Goal: Download file/media

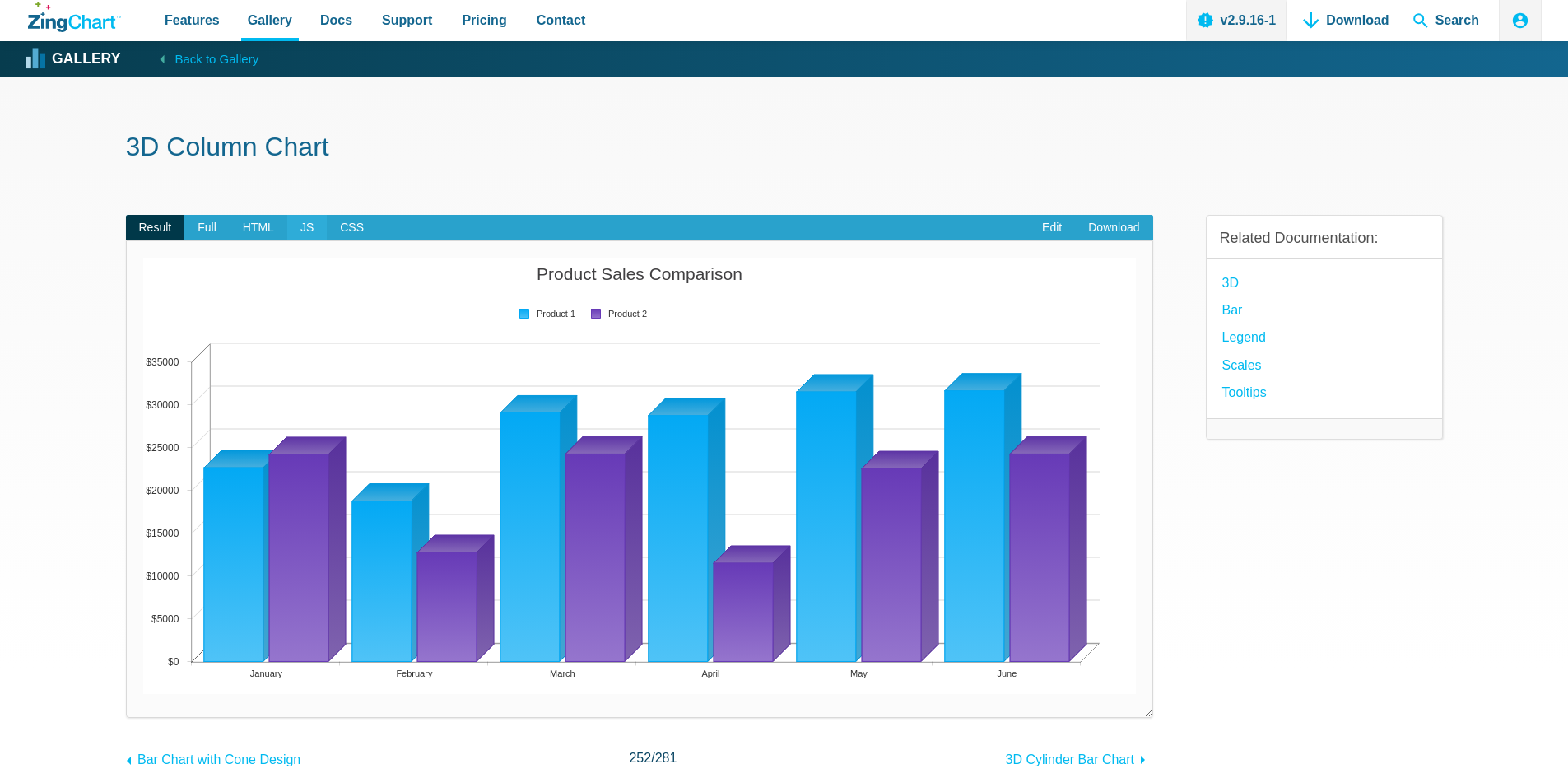
click at [303, 237] on span "JS" at bounding box center [307, 228] width 40 height 26
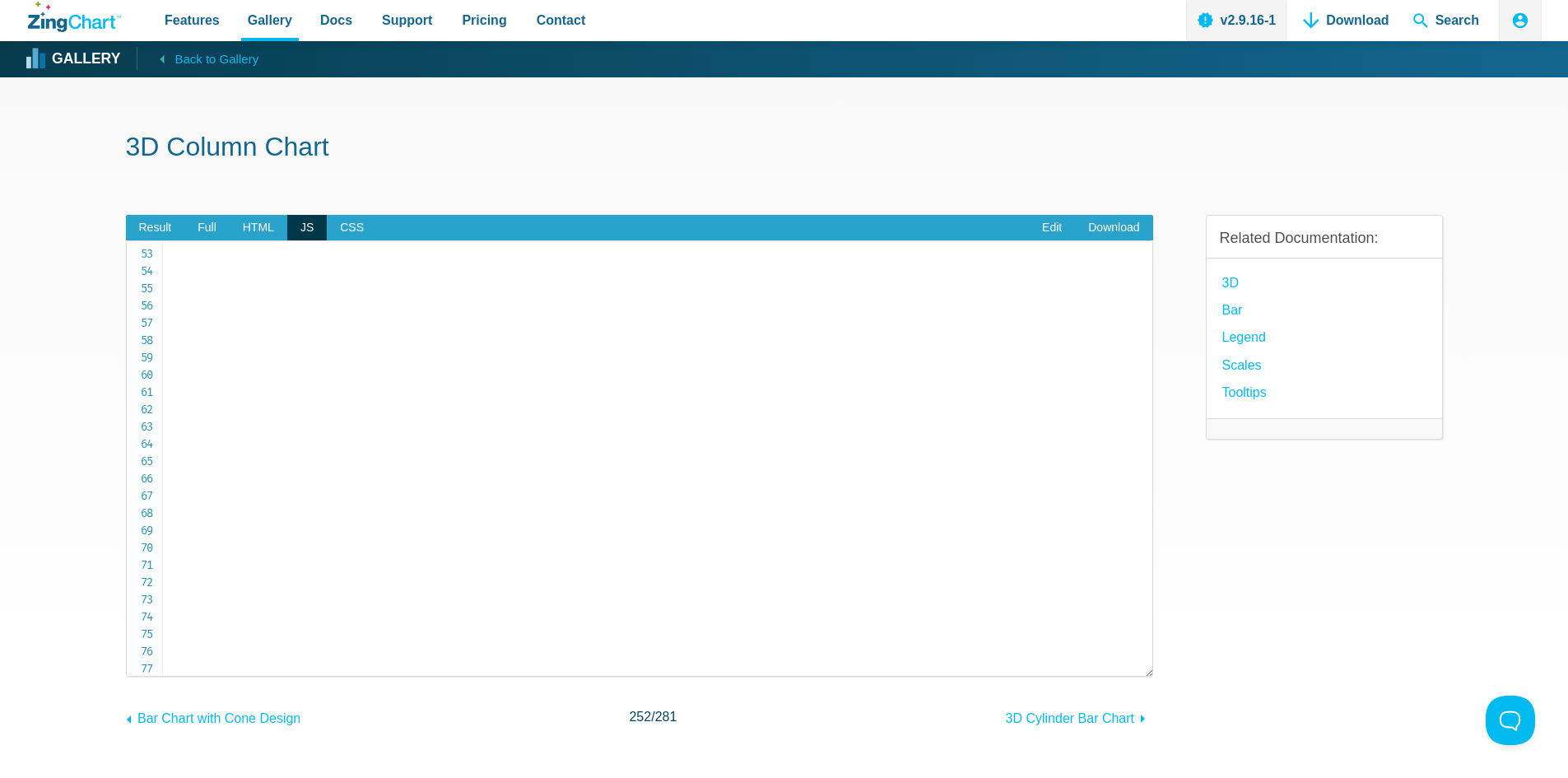
scroll to position [529, 0]
click at [154, 220] on span "Result" at bounding box center [156, 228] width 60 height 26
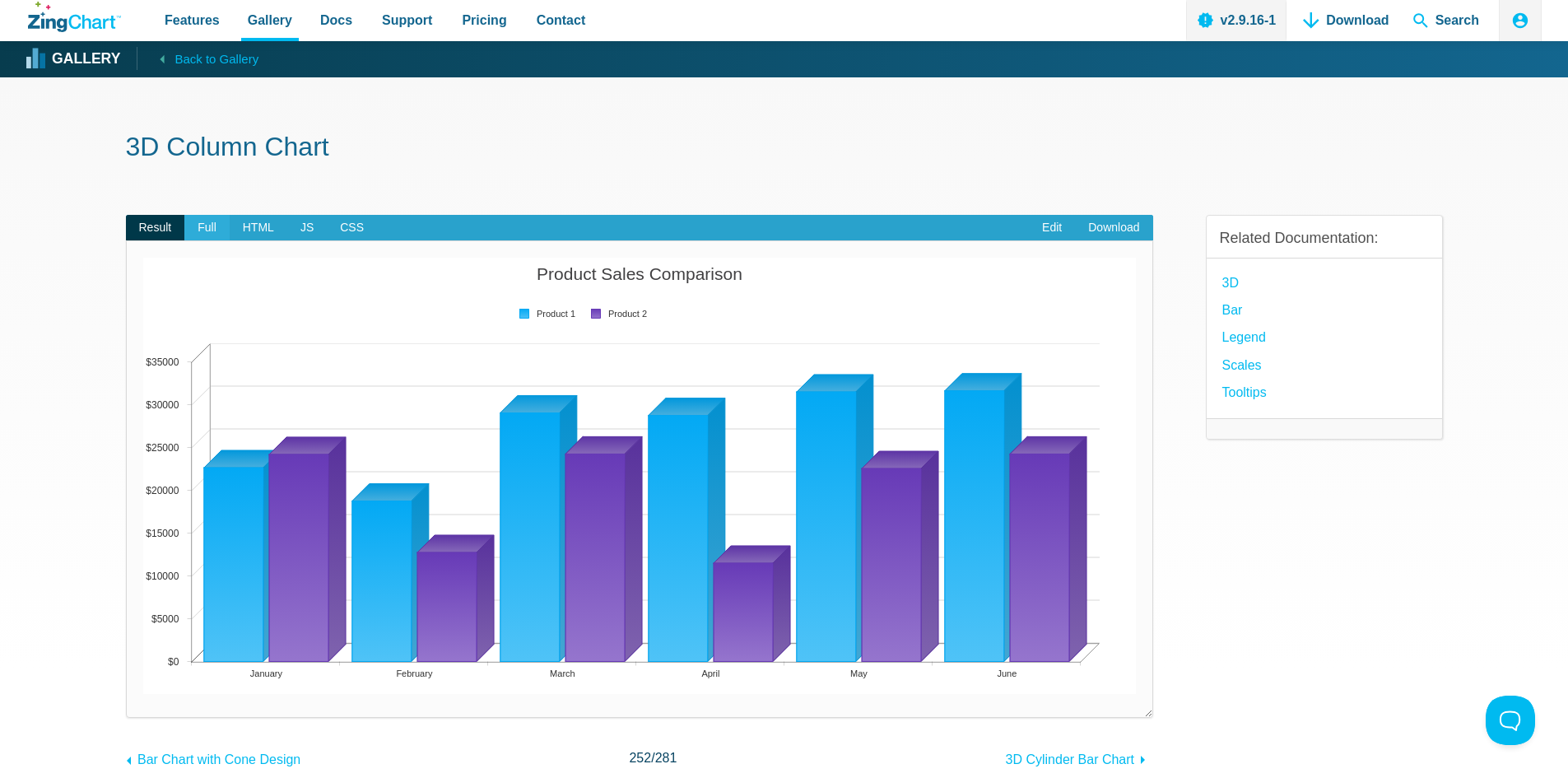
click at [218, 229] on span "Full" at bounding box center [207, 228] width 46 height 26
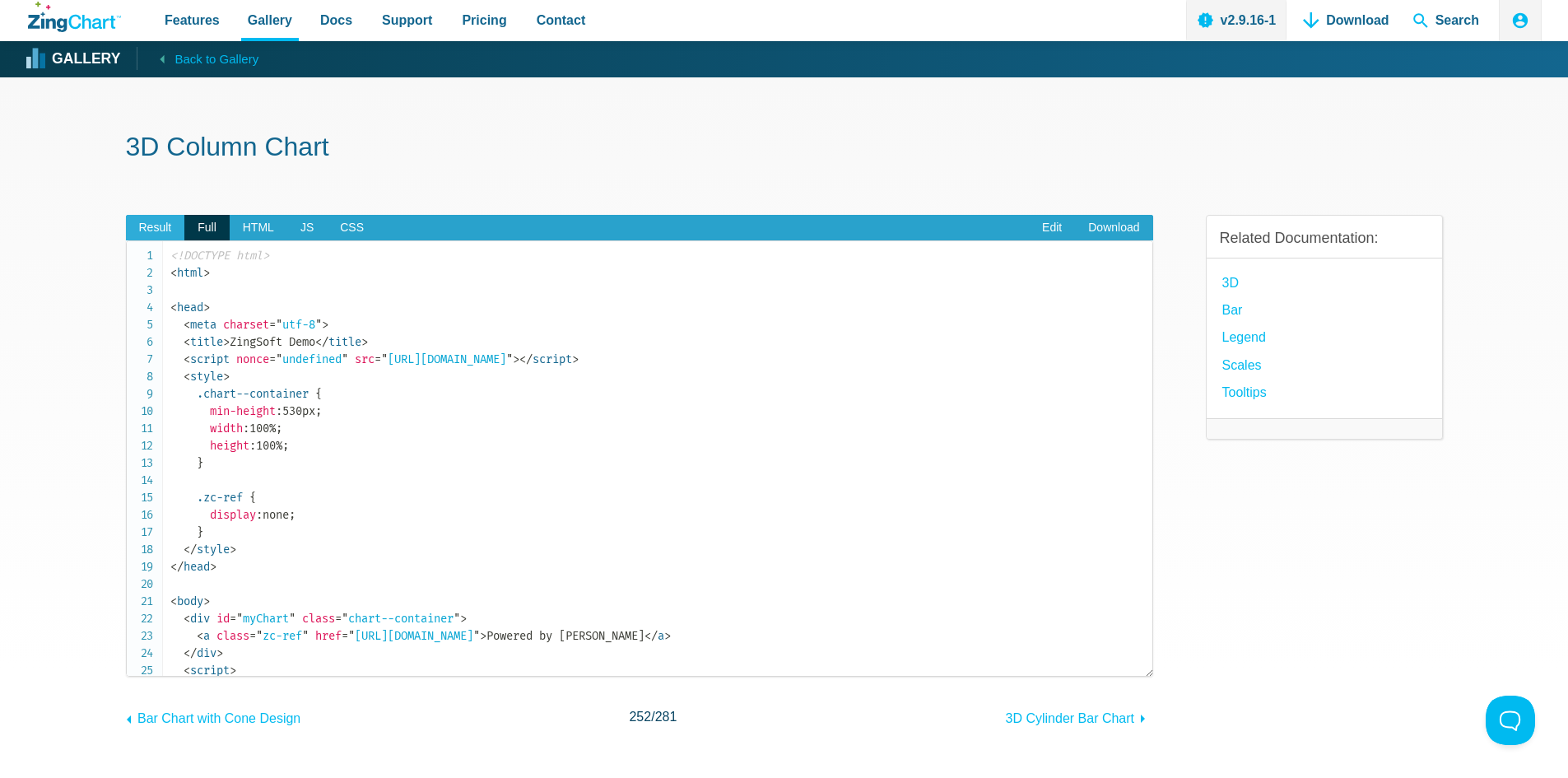
click at [179, 236] on span "Result" at bounding box center [156, 228] width 60 height 26
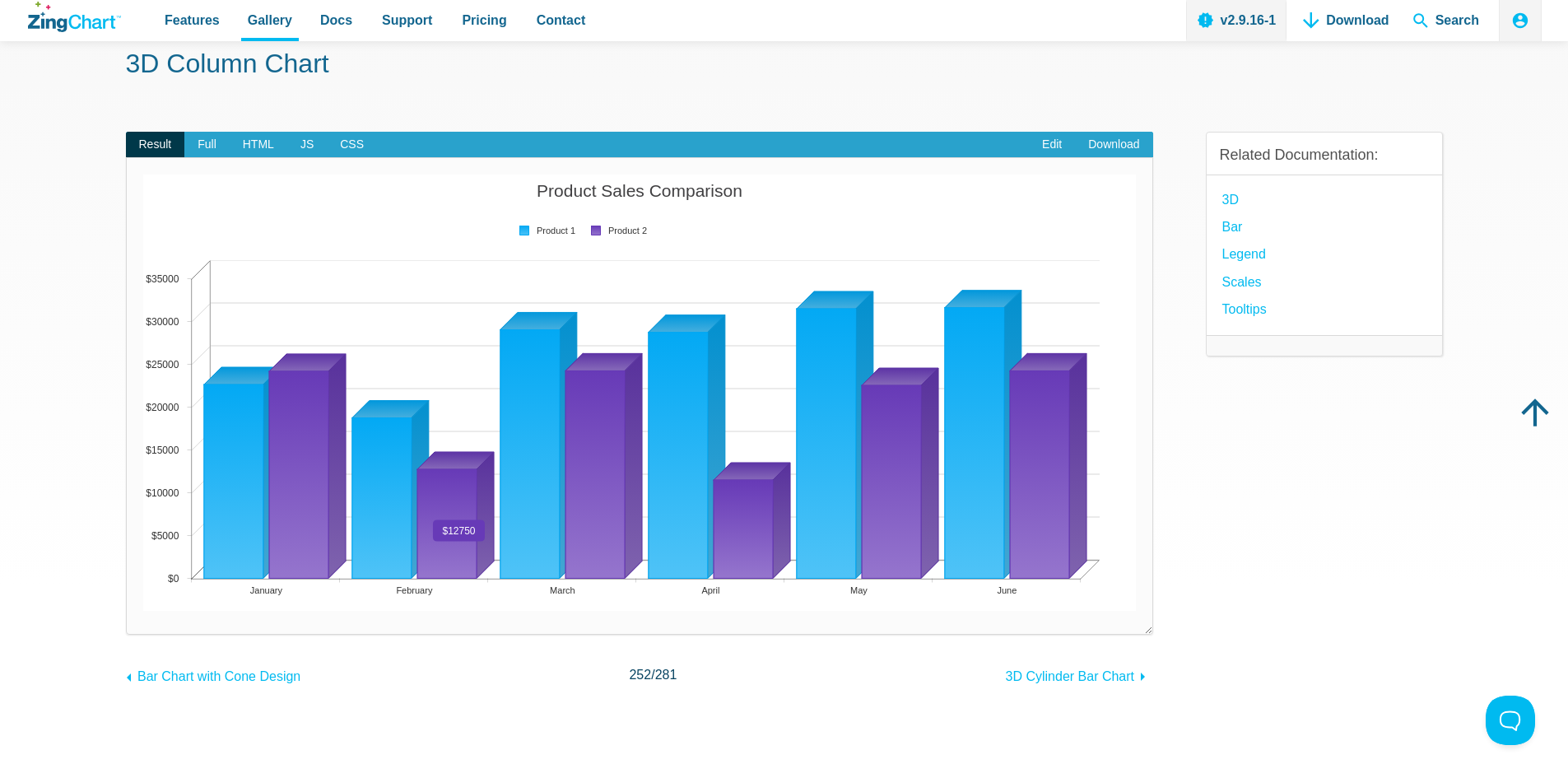
scroll to position [83, 0]
click at [303, 151] on span "JS" at bounding box center [307, 145] width 40 height 26
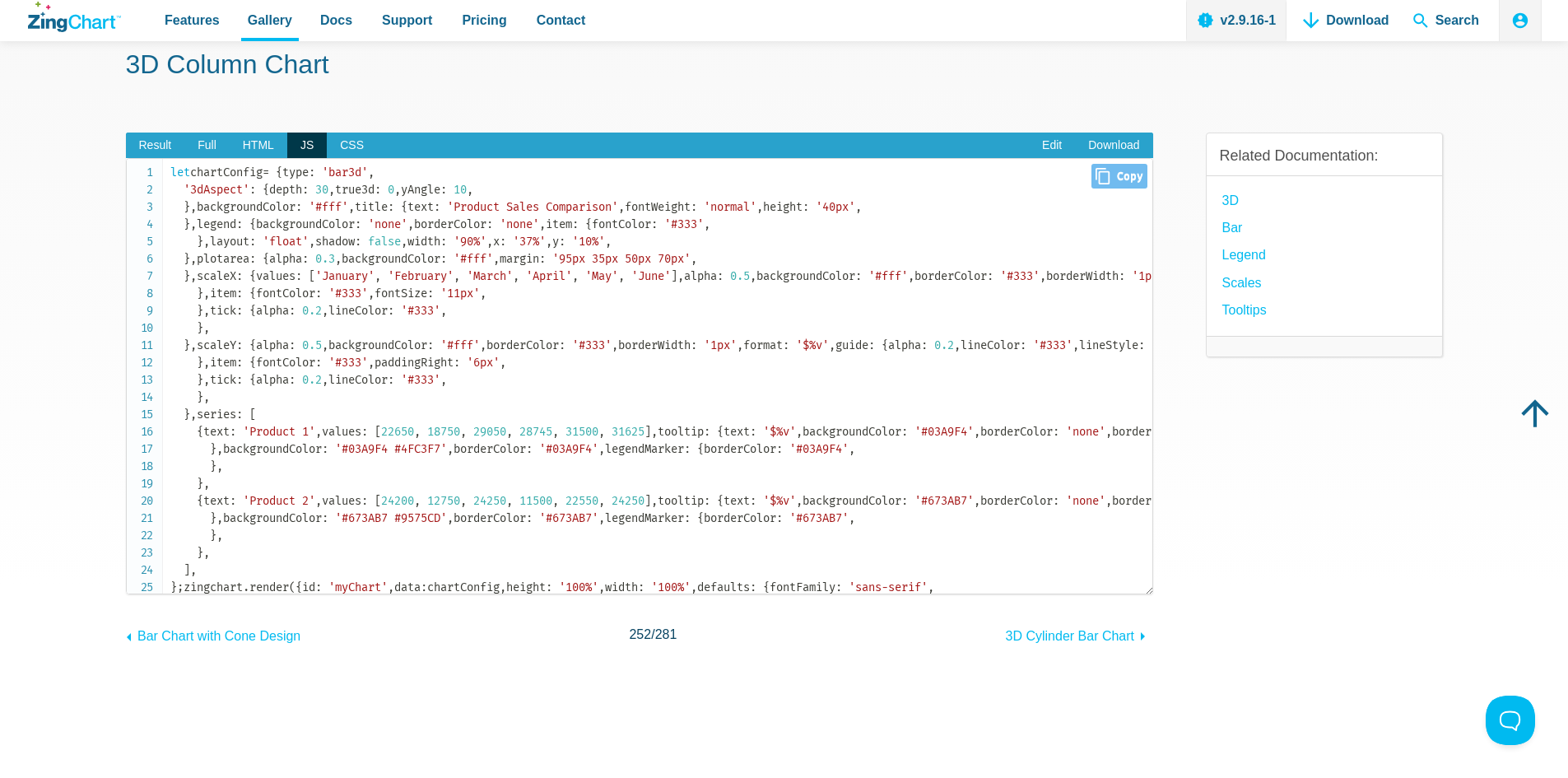
scroll to position [0, 0]
click at [1046, 144] on link "Edit" at bounding box center [1052, 145] width 46 height 26
drag, startPoint x: 27, startPoint y: 28, endPoint x: 213, endPoint y: 133, distance: 213.6
click at [213, 133] on body "Features Gallery Browse by Chart Type Browse by Features Browse by Use Case Doc…" at bounding box center [784, 777] width 1568 height 1719
click at [1516, 19] on icon "App Header" at bounding box center [1520, 20] width 17 height 17
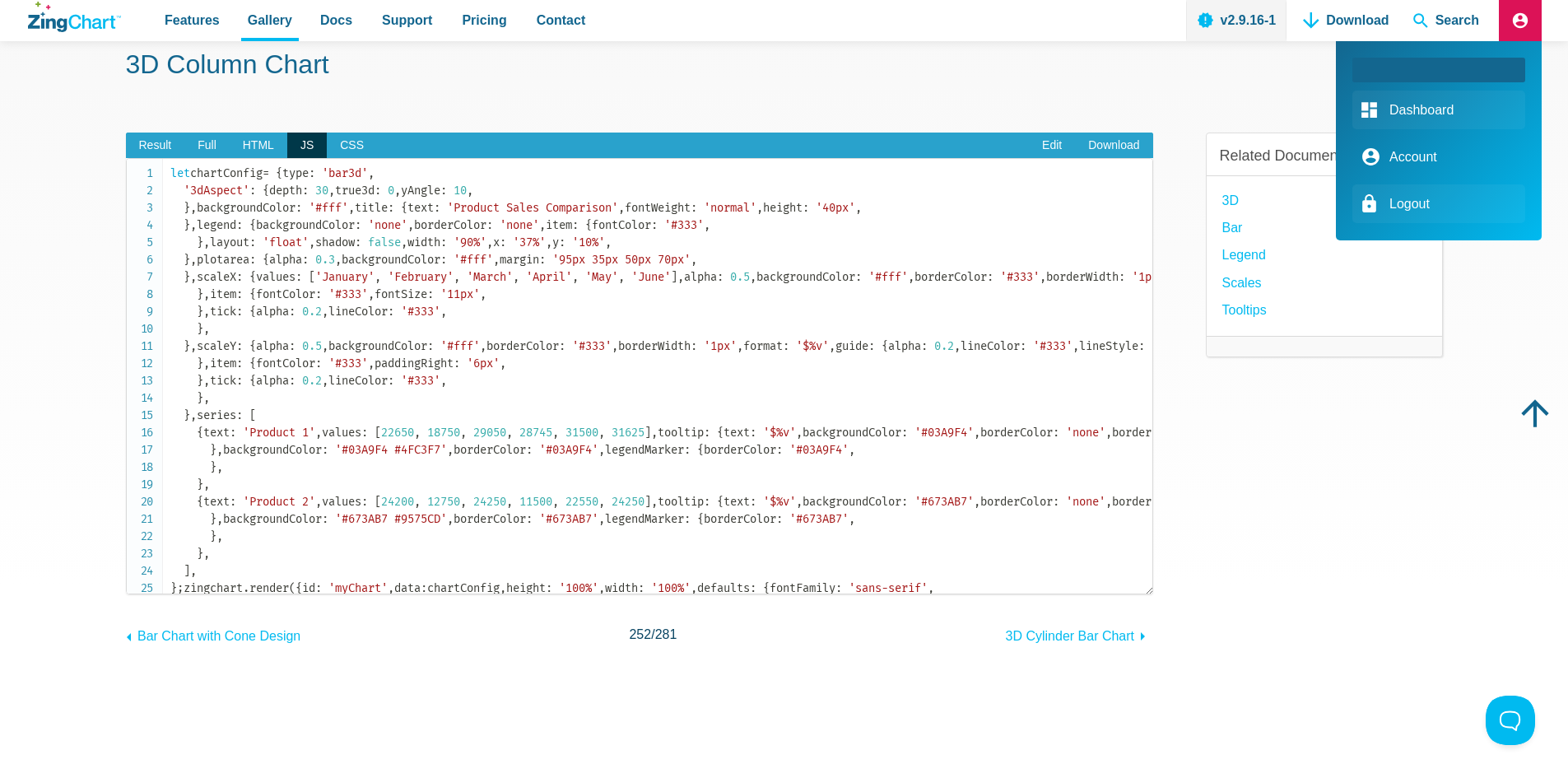
click at [1453, 165] on link "Account" at bounding box center [1439, 156] width 173 height 39
click at [1264, 86] on div "App Header" at bounding box center [784, 389] width 1568 height 778
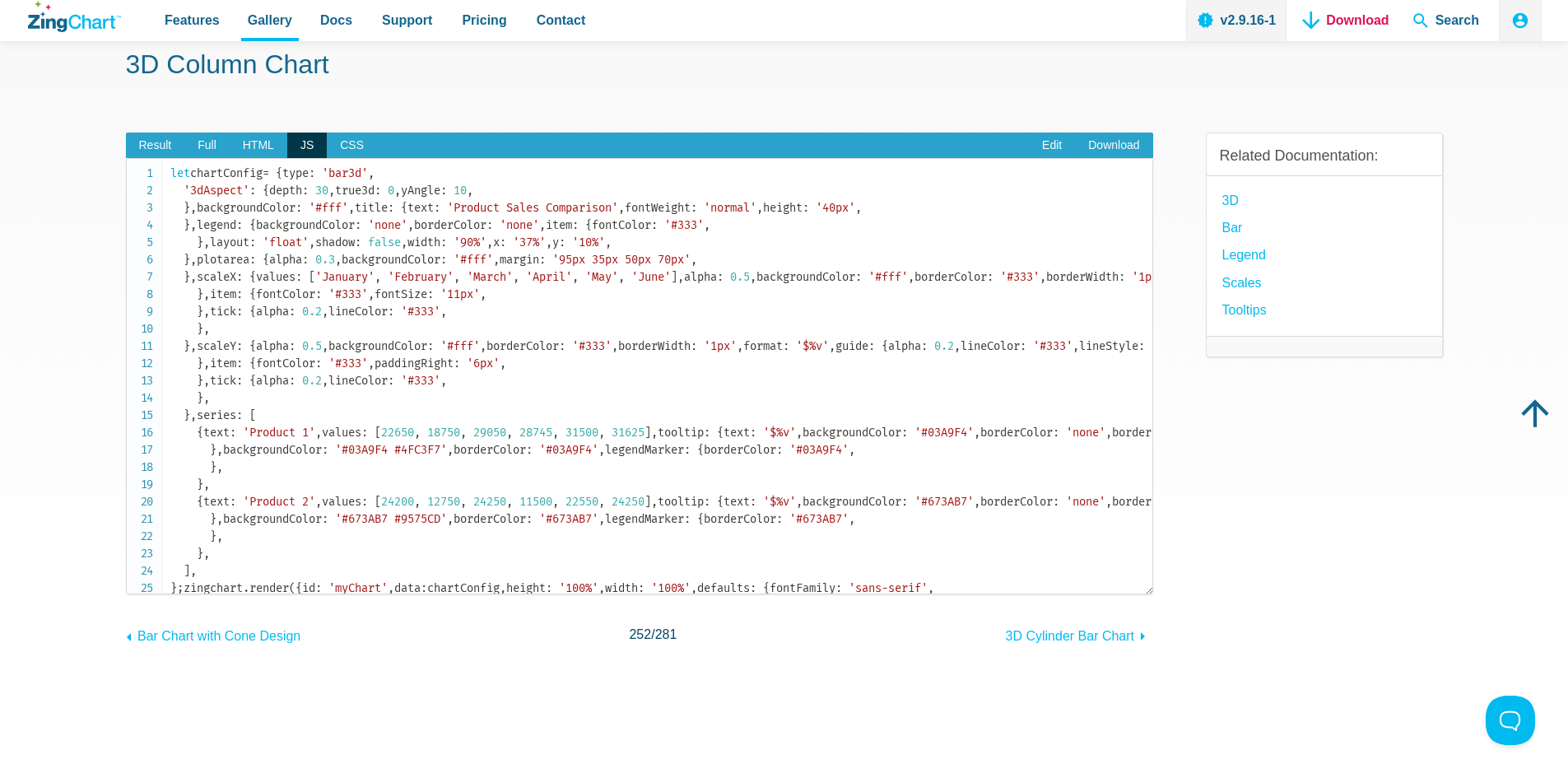
click at [1378, 34] on link "Download" at bounding box center [1345, 20] width 98 height 41
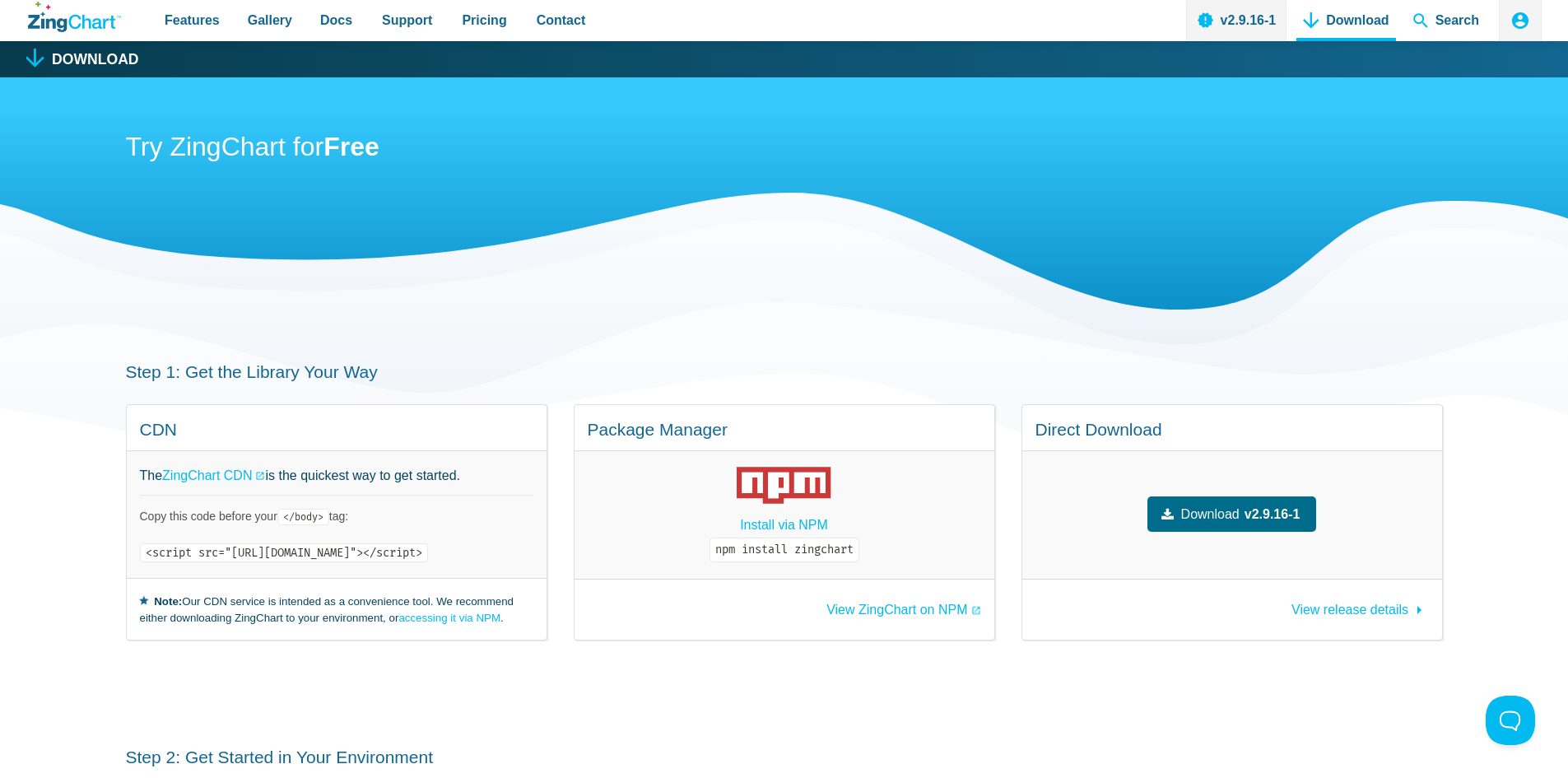
click at [1517, 16] on icon "App Header" at bounding box center [1520, 20] width 17 height 17
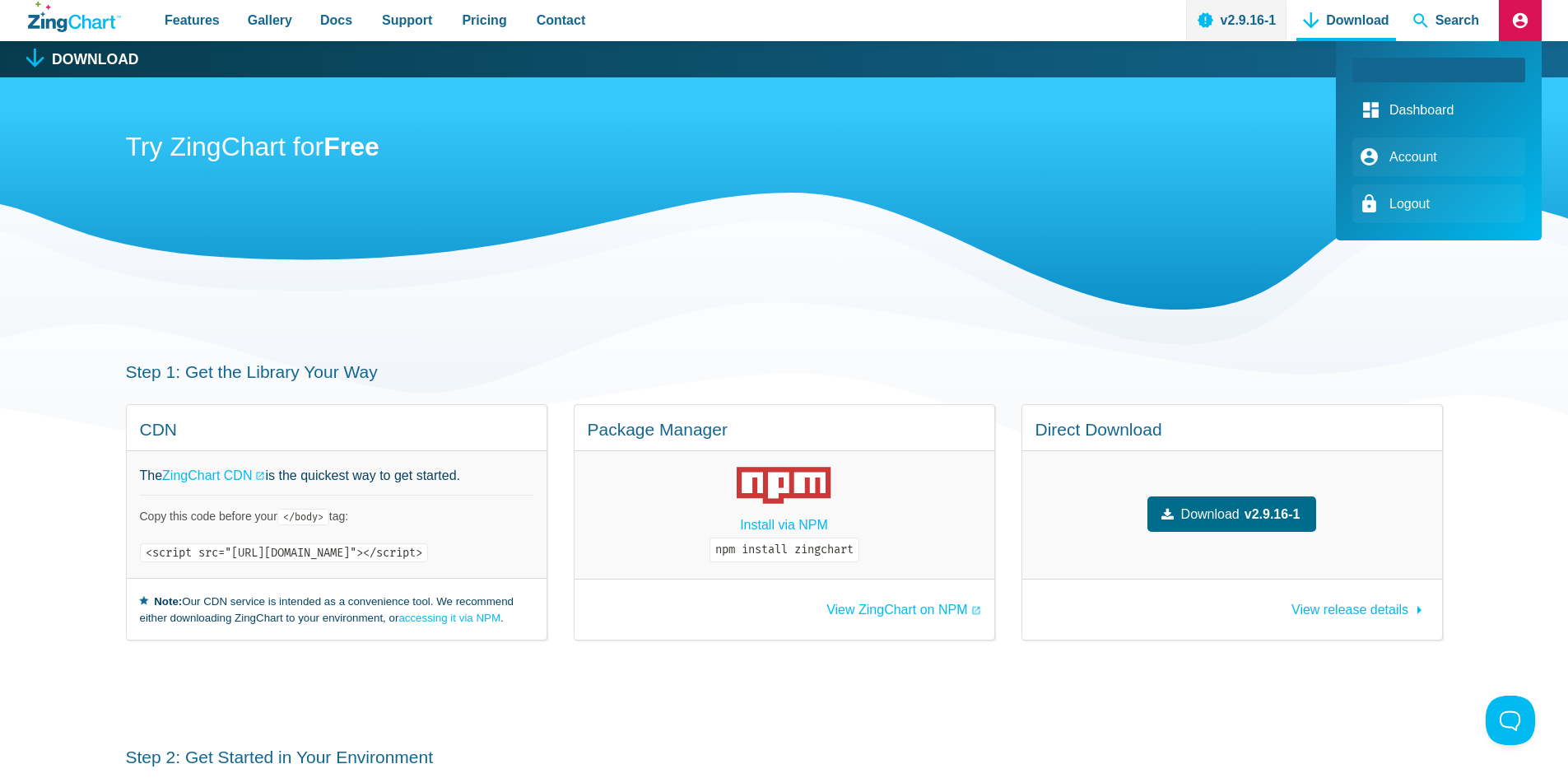
click at [1448, 119] on link "Dashboard" at bounding box center [1439, 109] width 173 height 39
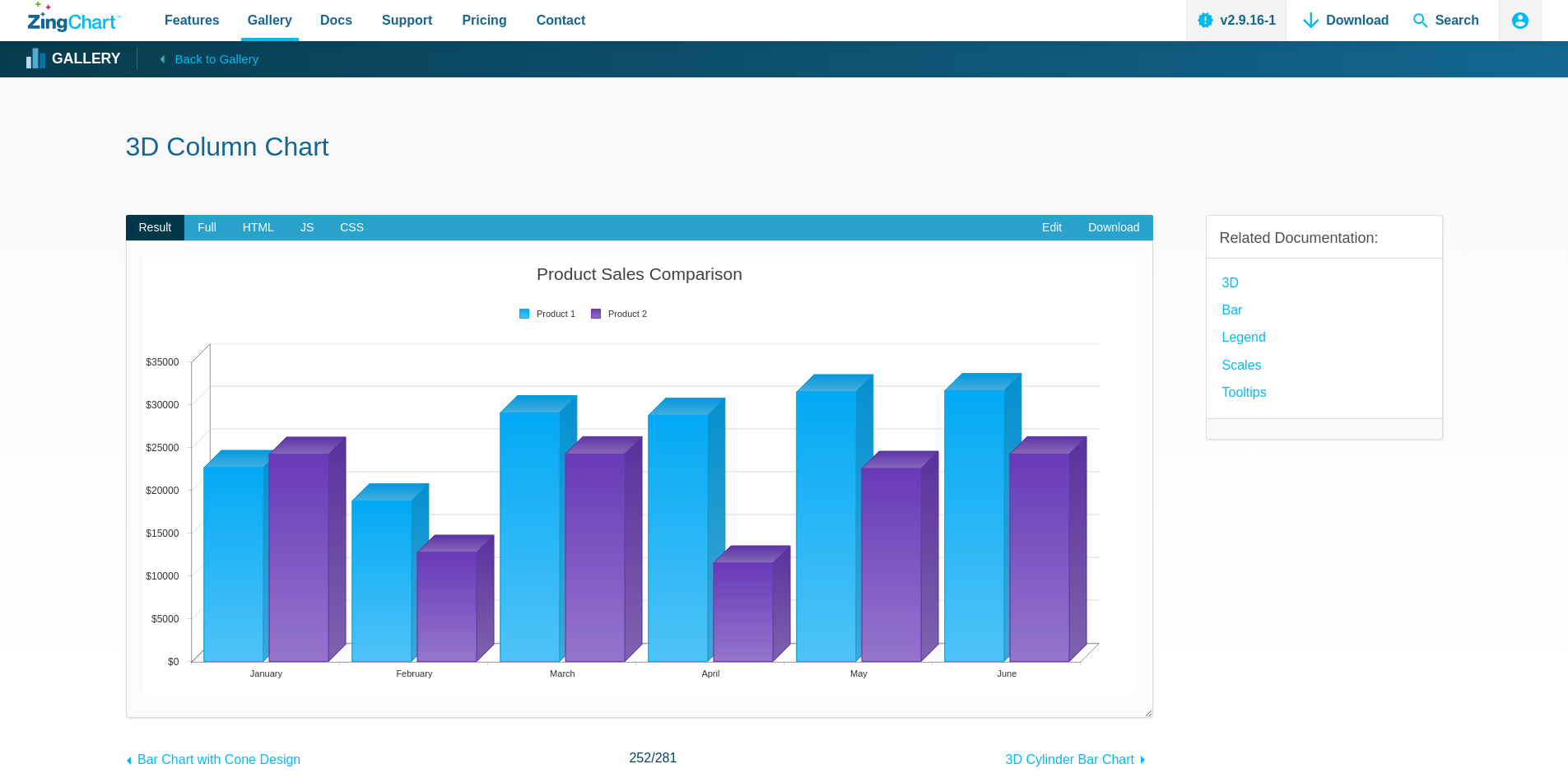
click at [1516, 22] on icon "App Header" at bounding box center [1520, 20] width 17 height 17
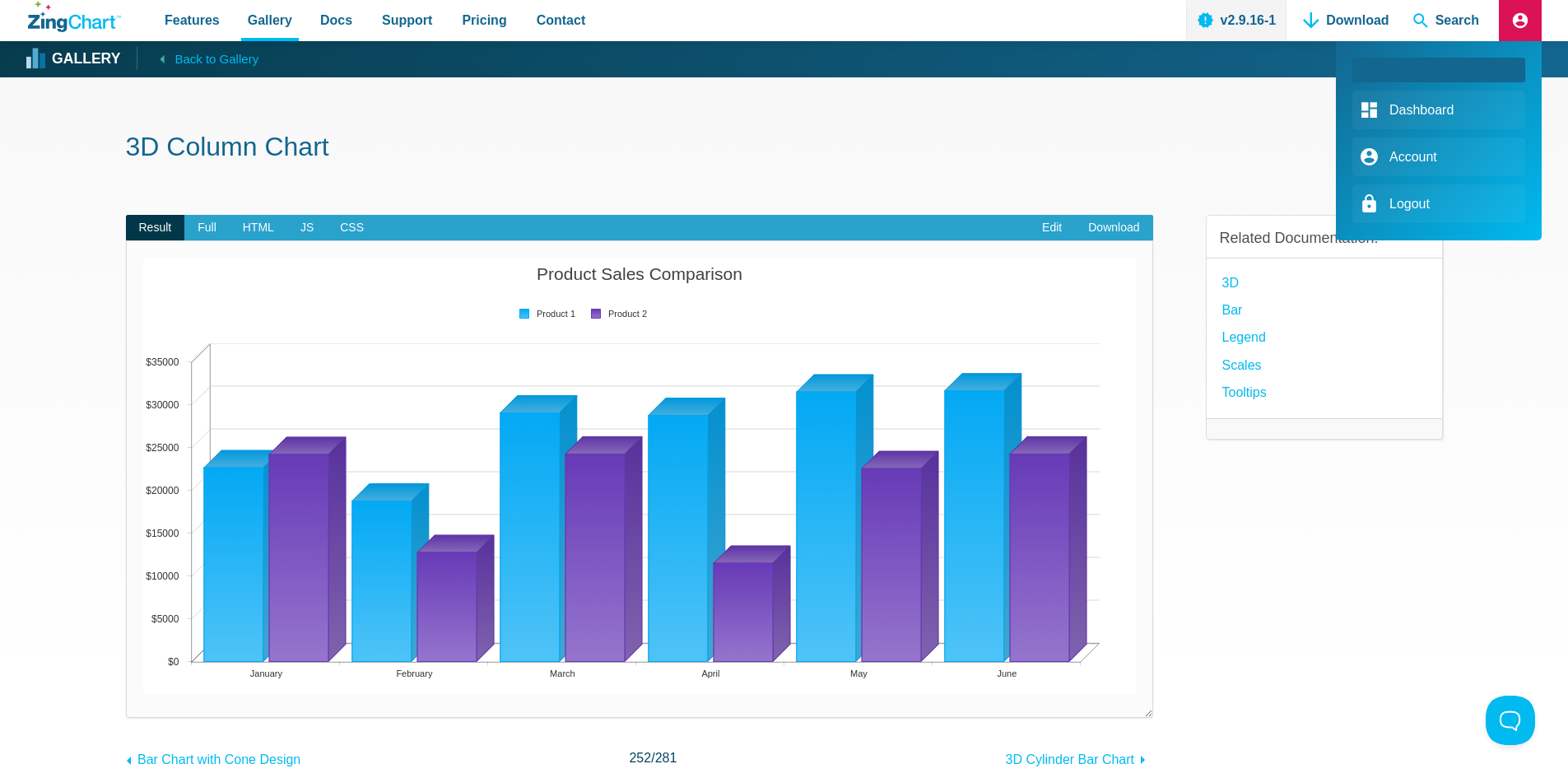
click at [1006, 129] on div "App Header" at bounding box center [784, 389] width 1568 height 778
